Goal: Navigation & Orientation: Find specific page/section

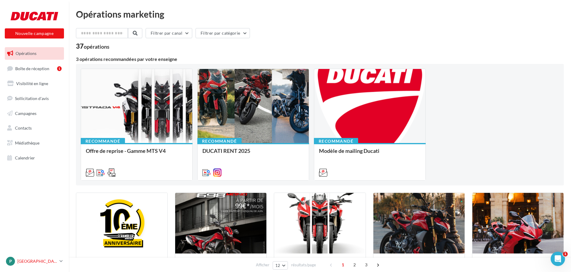
click at [27, 262] on p "[GEOGRAPHIC_DATA]" at bounding box center [37, 261] width 40 height 6
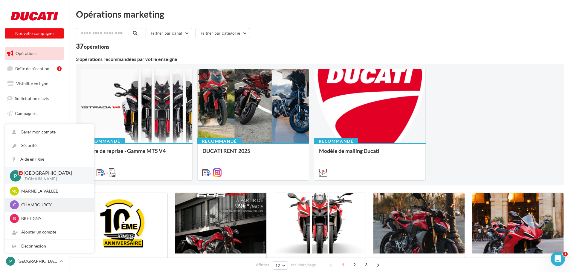
click at [36, 204] on p "CHAMBOURCY" at bounding box center [54, 205] width 66 height 6
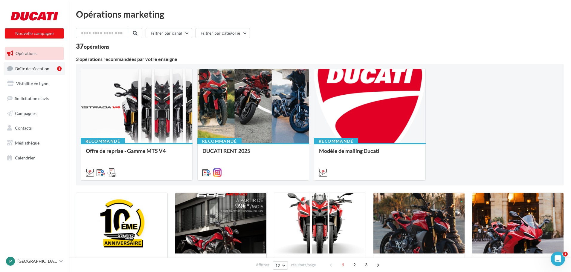
click at [36, 70] on span "Boîte de réception" at bounding box center [32, 68] width 34 height 5
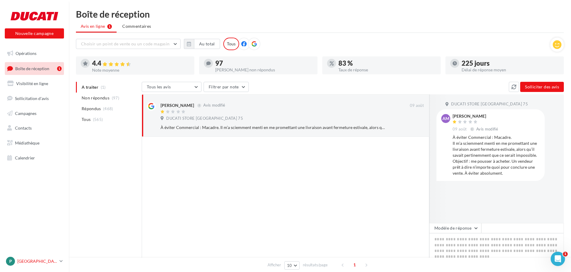
click at [18, 264] on p "[GEOGRAPHIC_DATA]" at bounding box center [37, 261] width 40 height 6
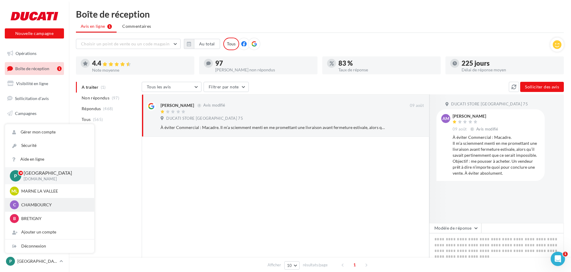
click at [28, 203] on p "CHAMBOURCY" at bounding box center [54, 205] width 66 height 6
